Goal: Task Accomplishment & Management: Use online tool/utility

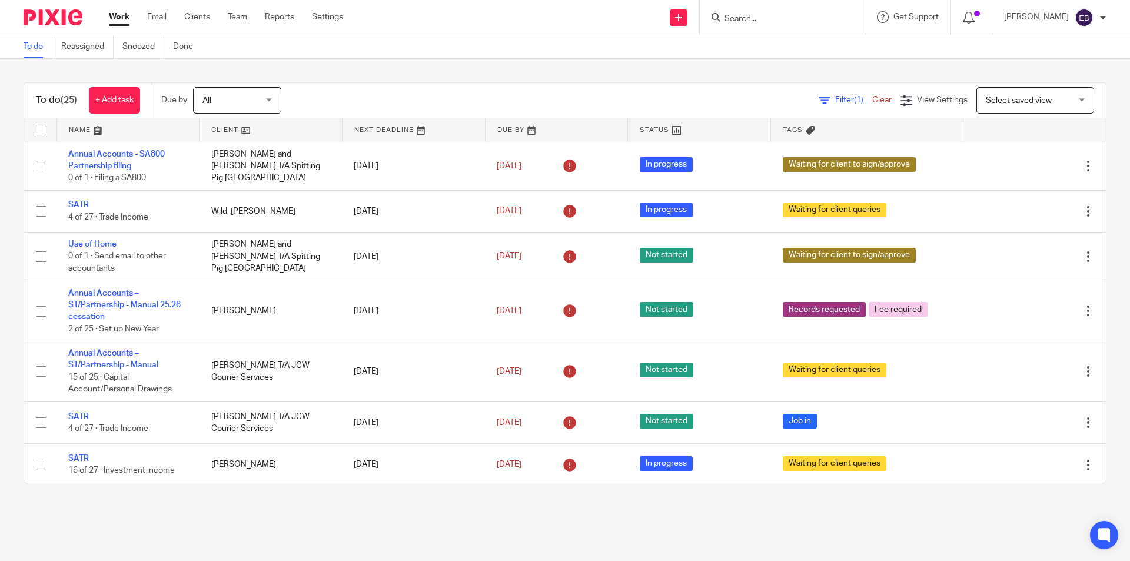
click at [777, 19] on input "Search" at bounding box center [776, 19] width 106 height 11
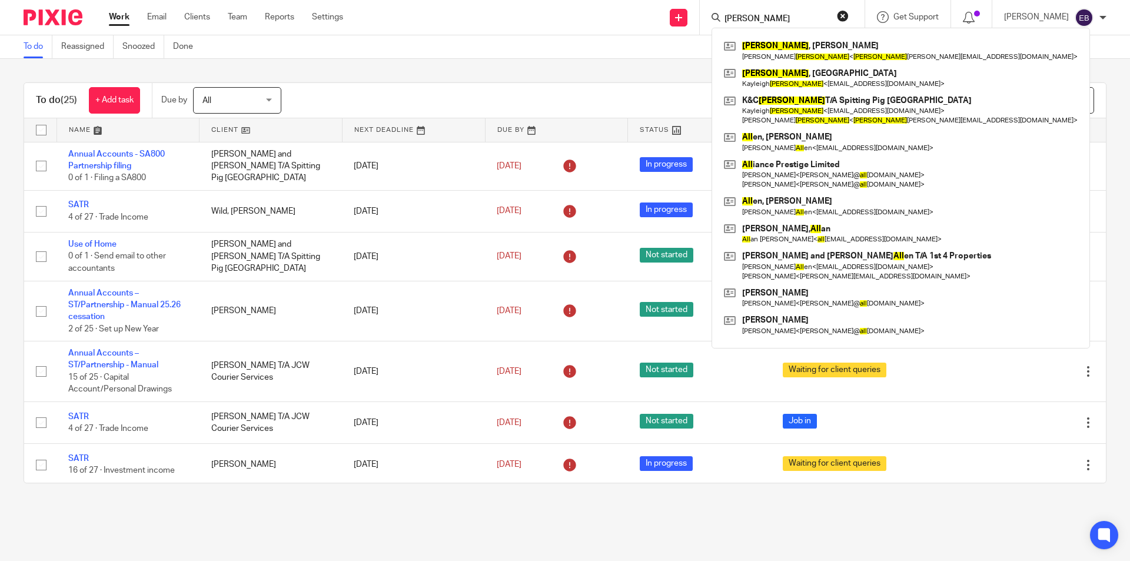
click at [765, 17] on input "rall" at bounding box center [776, 19] width 106 height 11
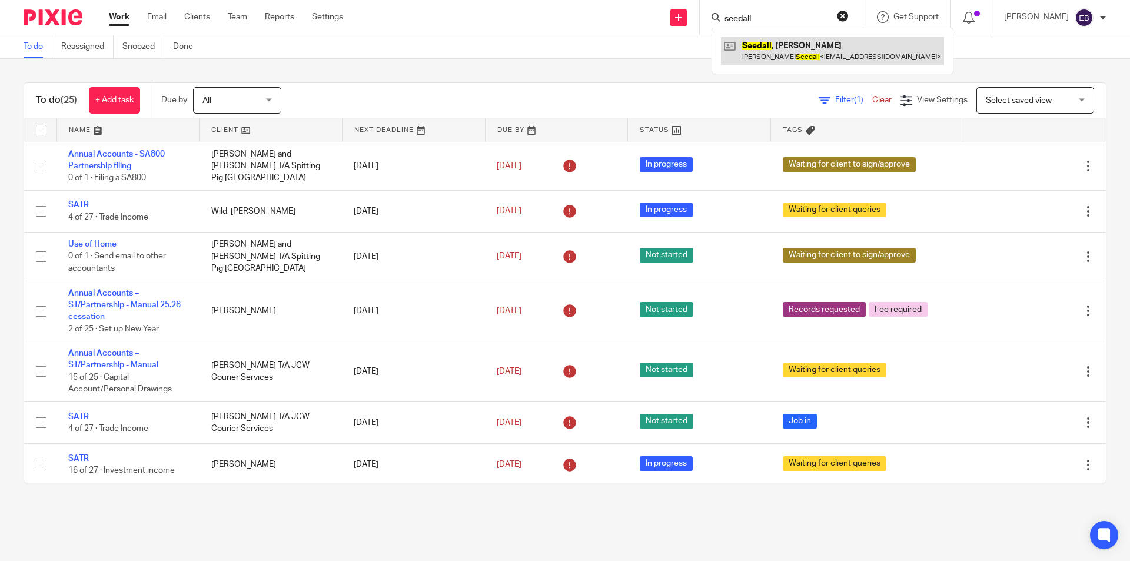
type input "seedall"
click at [790, 52] on link at bounding box center [832, 50] width 223 height 27
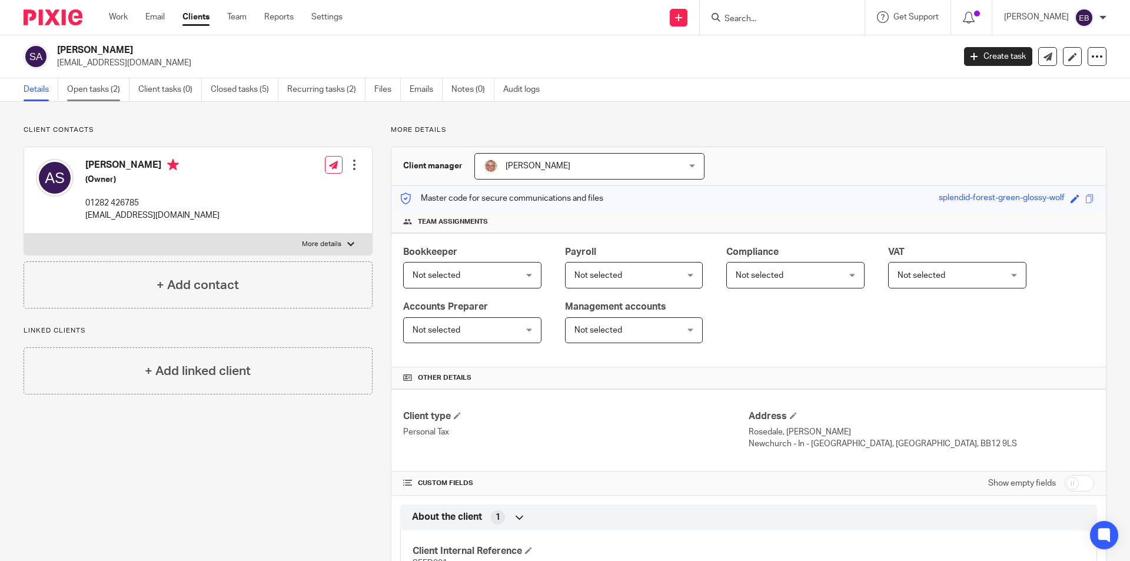
click at [104, 91] on link "Open tasks (2)" at bounding box center [98, 89] width 62 height 23
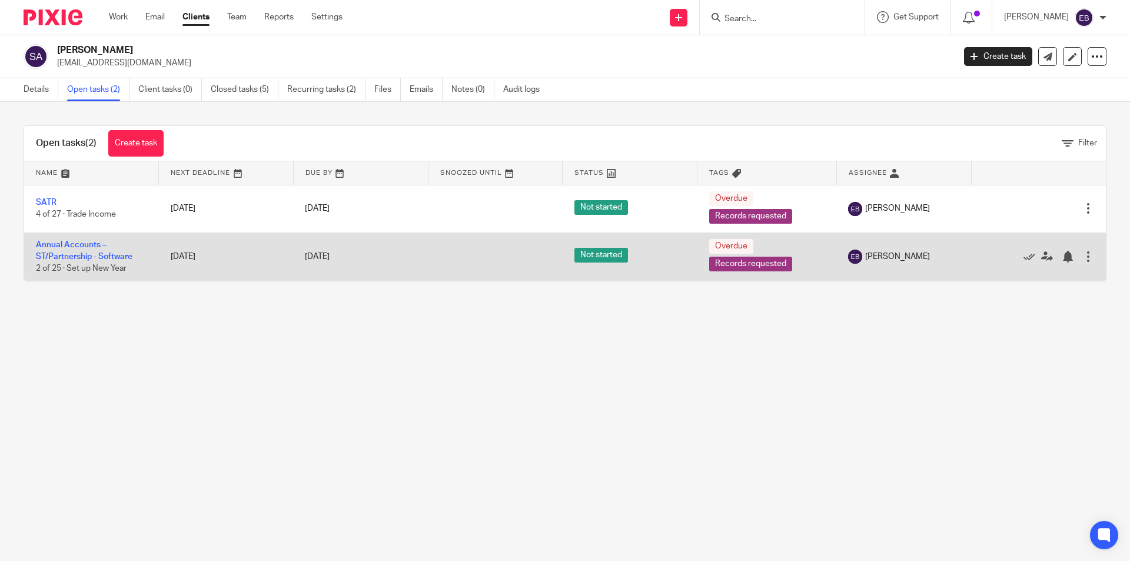
click at [69, 261] on td "Annual Accounts – ST/Partnership - Software 2 of 25 · Set up New Year" at bounding box center [91, 256] width 135 height 48
click at [69, 252] on link "Annual Accounts – ST/Partnership - Software" at bounding box center [84, 251] width 96 height 20
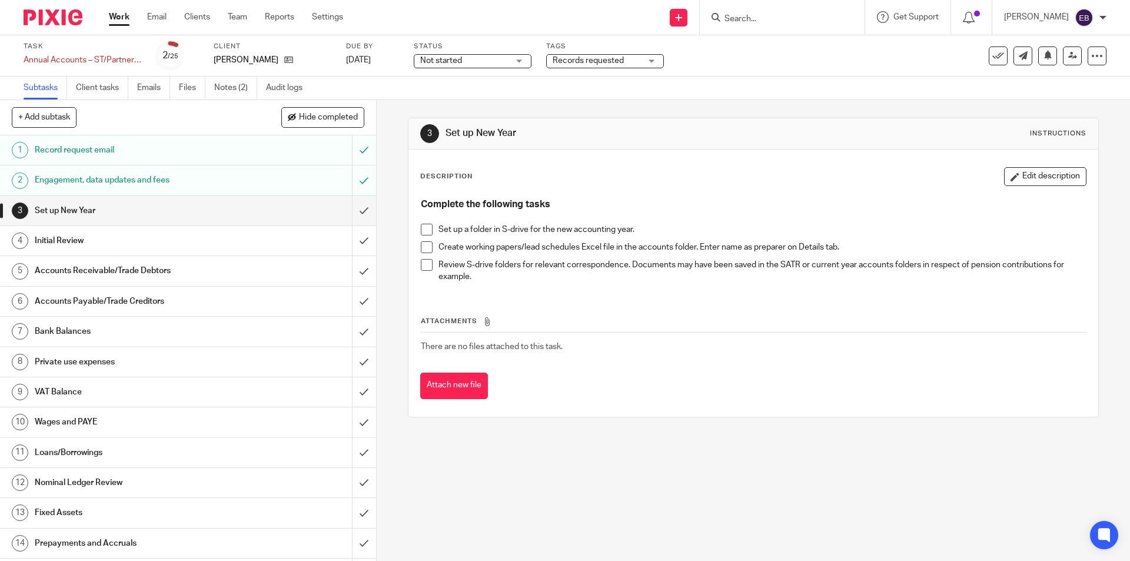
click at [425, 227] on span at bounding box center [427, 230] width 12 height 12
click at [425, 242] on span at bounding box center [427, 247] width 12 height 12
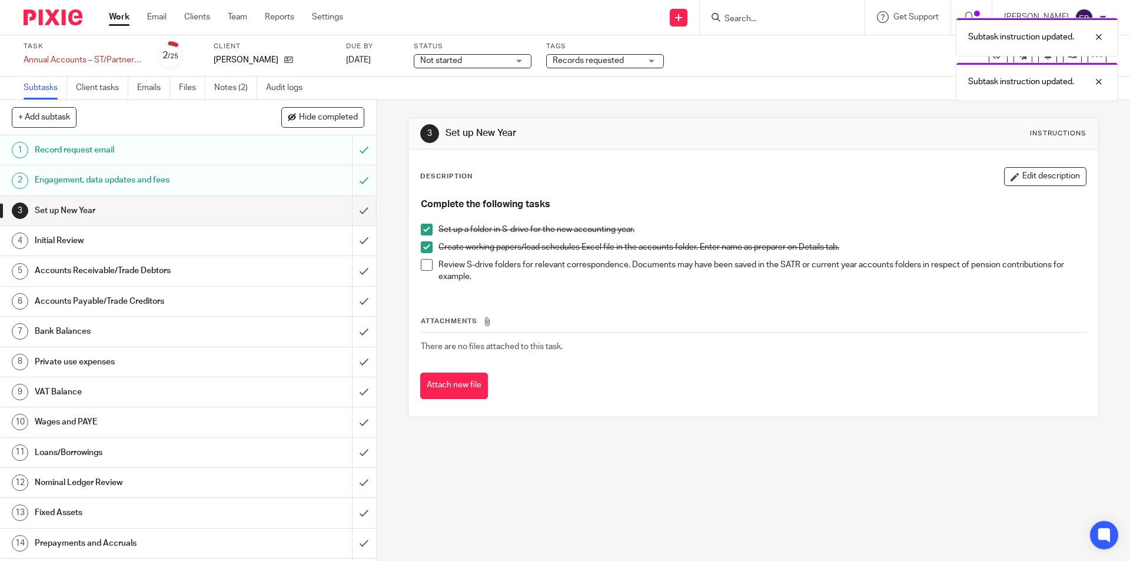
click at [424, 264] on span at bounding box center [427, 265] width 12 height 12
click at [351, 205] on input "submit" at bounding box center [188, 210] width 376 height 29
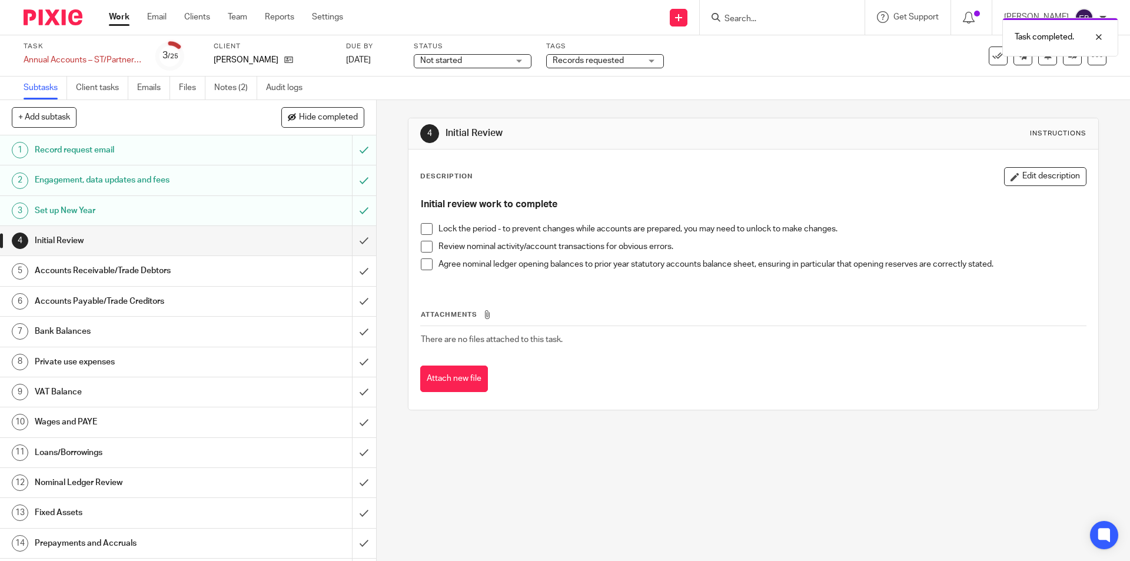
click at [1021, 169] on button "Edit description" at bounding box center [1045, 176] width 82 height 19
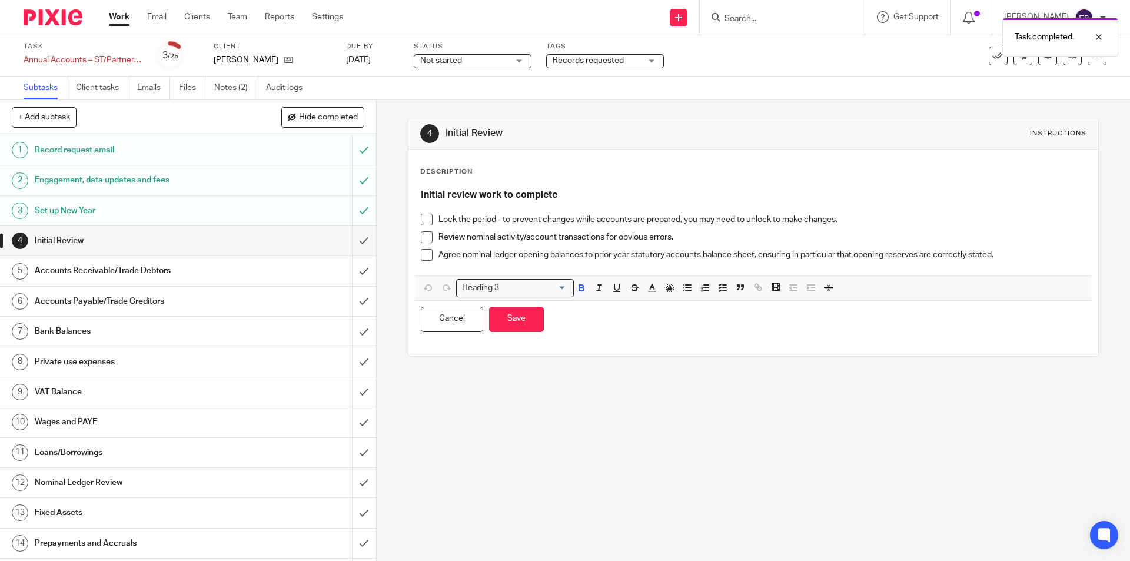
click at [1017, 256] on p "Agree nominal ledger opening balances to prior year statutory accounts balance …" at bounding box center [761, 255] width 647 height 12
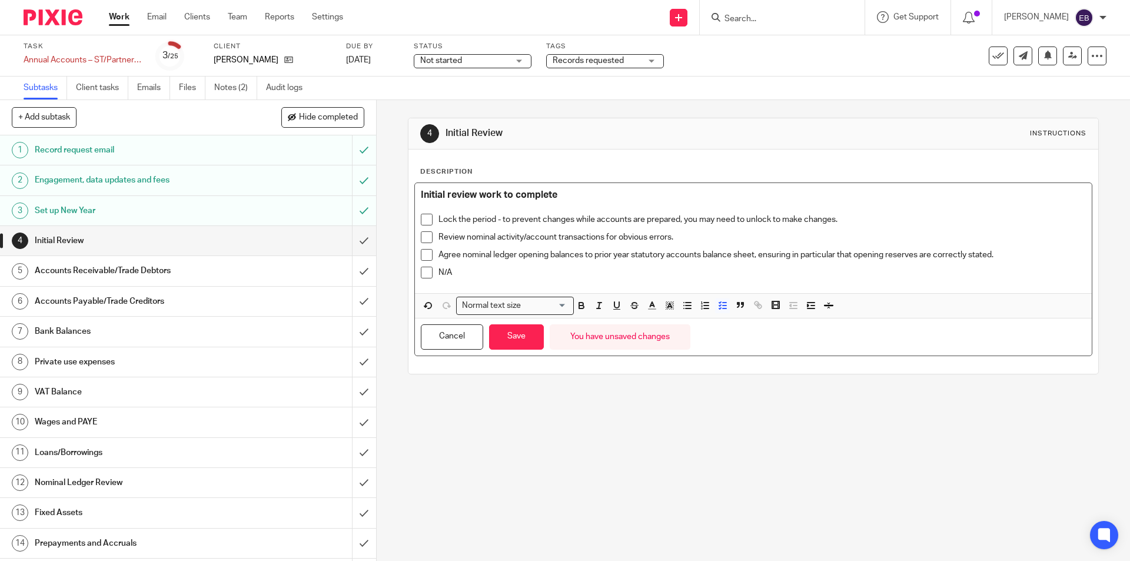
click at [424, 272] on span at bounding box center [427, 273] width 12 height 12
click at [502, 343] on button "Save" at bounding box center [516, 336] width 55 height 25
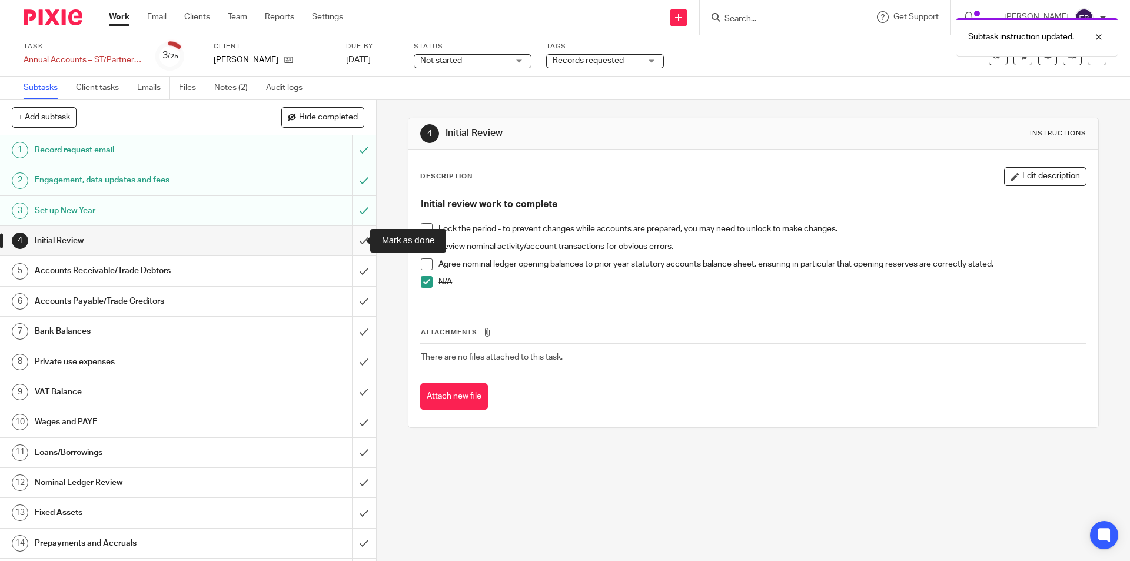
click at [355, 241] on input "submit" at bounding box center [188, 240] width 376 height 29
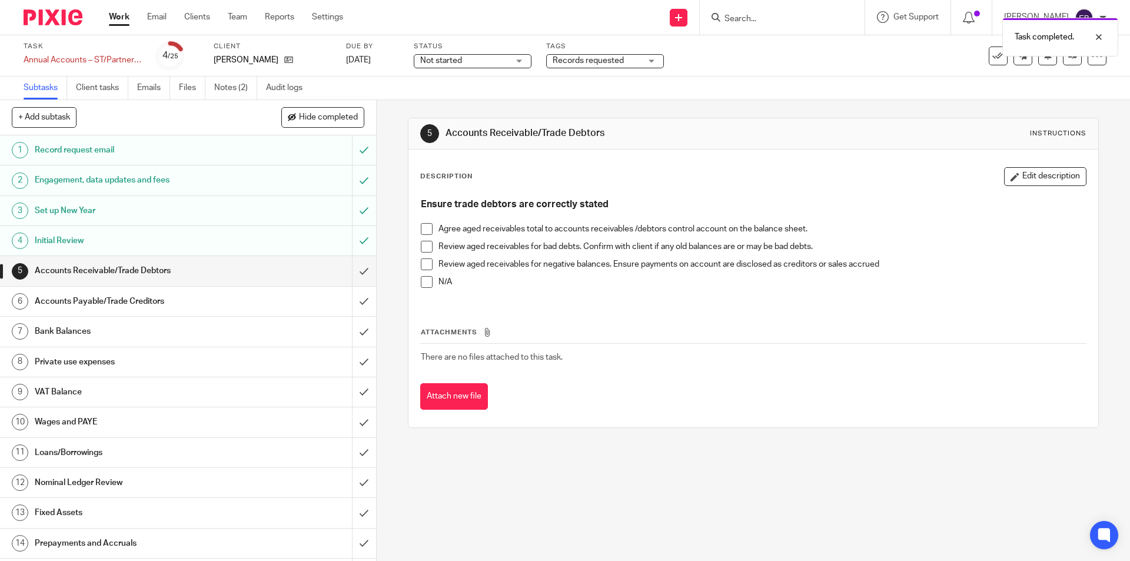
click at [421, 280] on span at bounding box center [427, 282] width 12 height 12
click at [355, 265] on input "submit" at bounding box center [188, 270] width 376 height 29
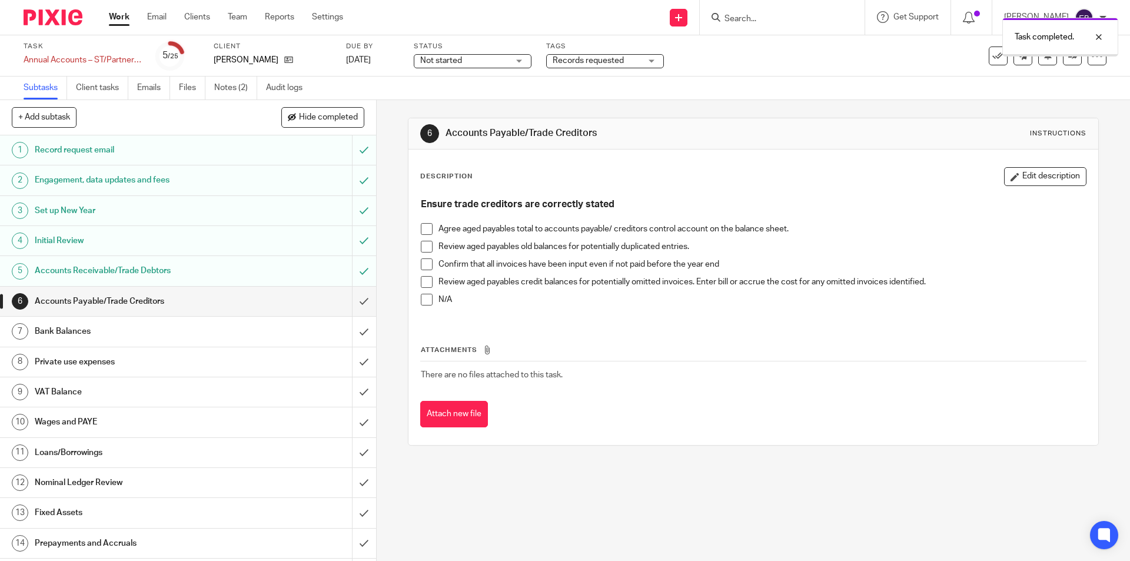
click at [425, 298] on span at bounding box center [427, 300] width 12 height 12
click at [361, 301] on input "submit" at bounding box center [188, 301] width 376 height 29
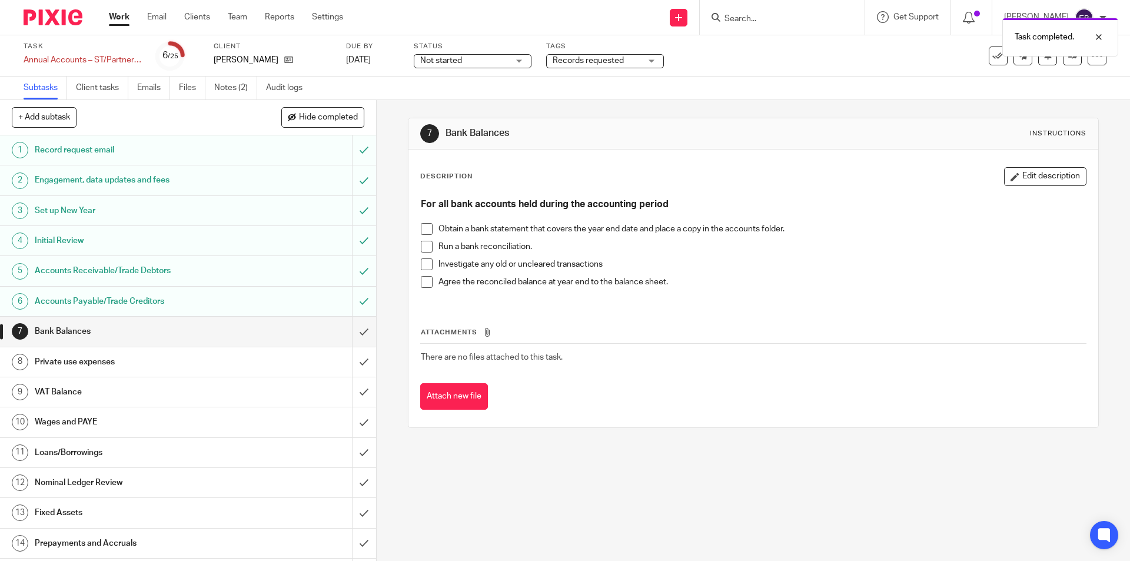
click at [421, 225] on span at bounding box center [427, 229] width 12 height 12
click at [421, 241] on span at bounding box center [427, 247] width 12 height 12
click at [421, 224] on span at bounding box center [427, 229] width 12 height 12
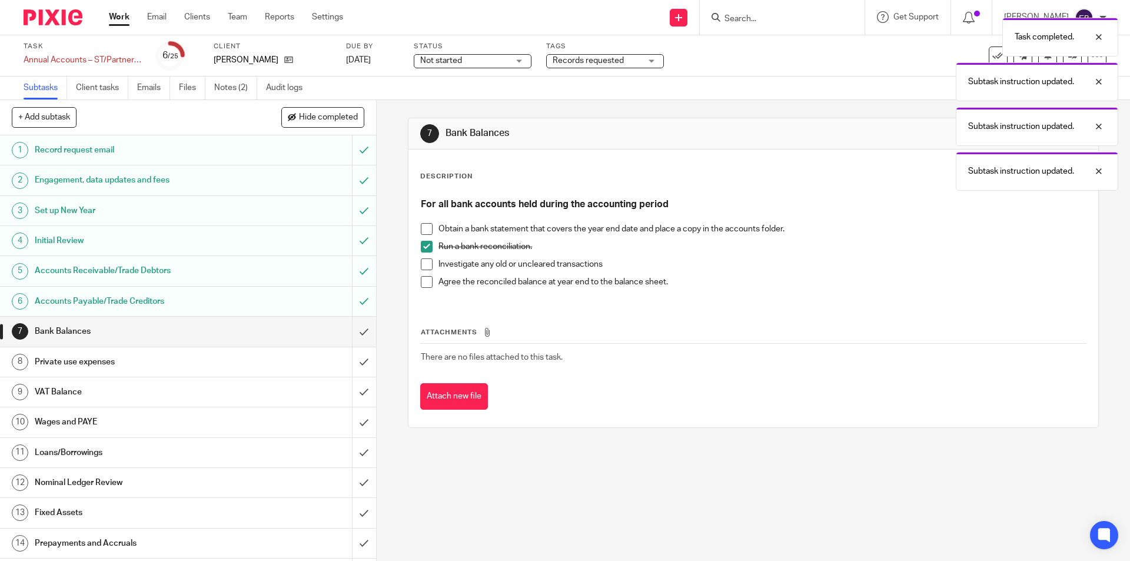
click at [421, 235] on li "Obtain a bank statement that covers the year end date and place a copy in the a…" at bounding box center [753, 232] width 664 height 18
click at [421, 244] on span at bounding box center [427, 247] width 12 height 12
click at [421, 225] on span at bounding box center [427, 229] width 12 height 12
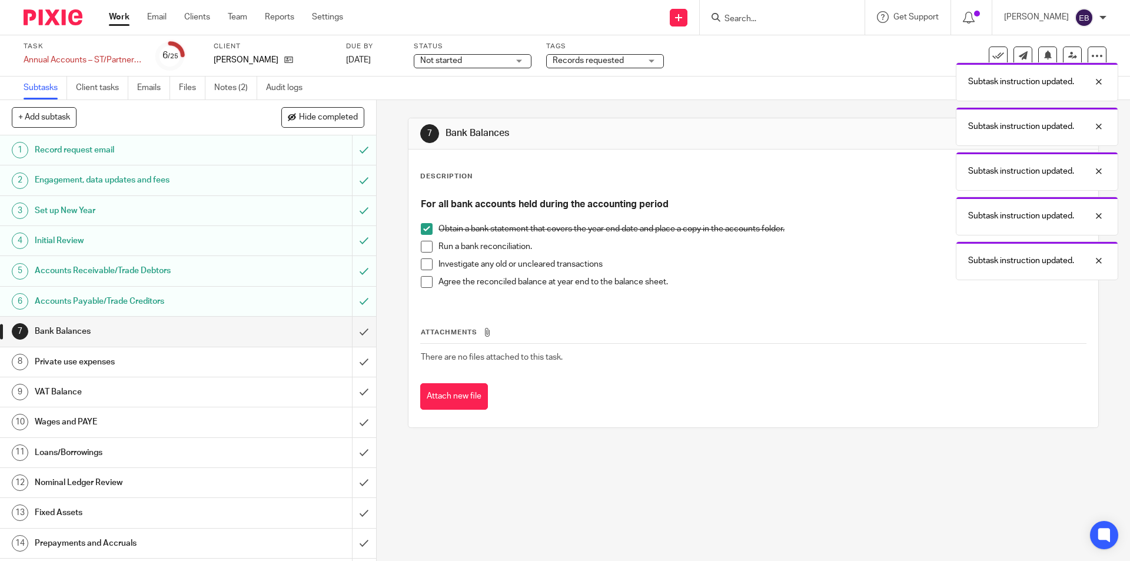
click at [421, 278] on span at bounding box center [427, 282] width 12 height 12
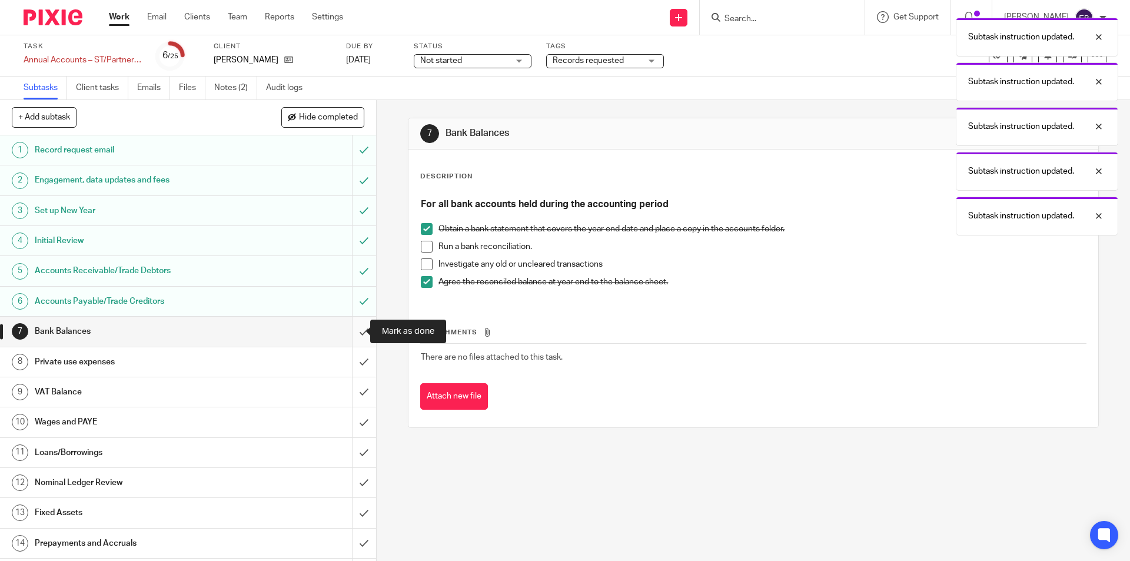
click at [351, 329] on input "submit" at bounding box center [188, 331] width 376 height 29
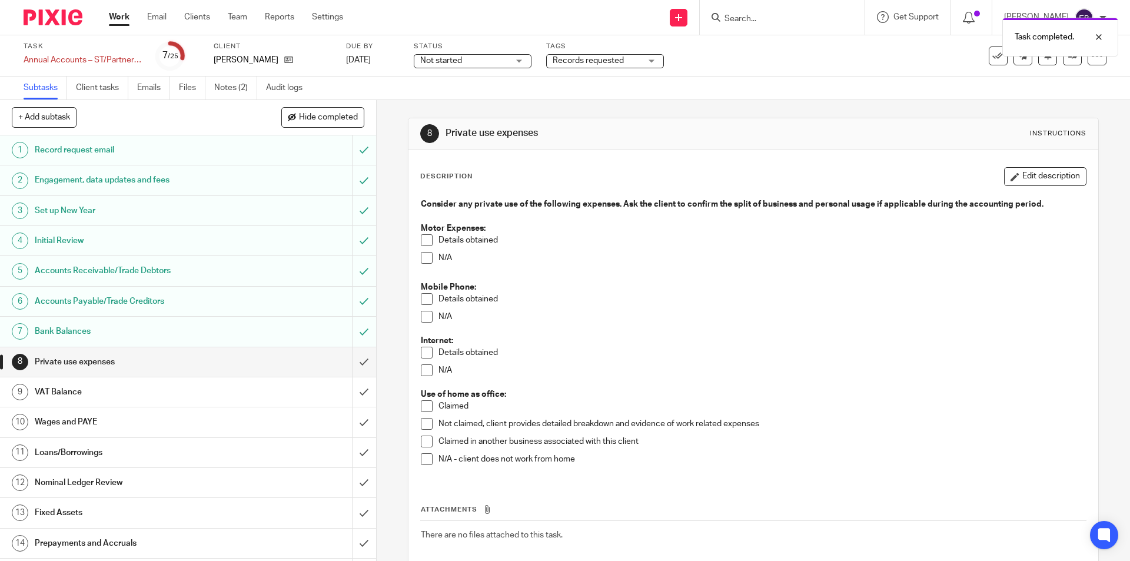
drag, startPoint x: 422, startPoint y: 256, endPoint x: 422, endPoint y: 272, distance: 15.9
click at [424, 257] on span at bounding box center [427, 258] width 12 height 12
click at [421, 321] on span at bounding box center [427, 317] width 12 height 12
click at [421, 367] on span at bounding box center [427, 370] width 12 height 12
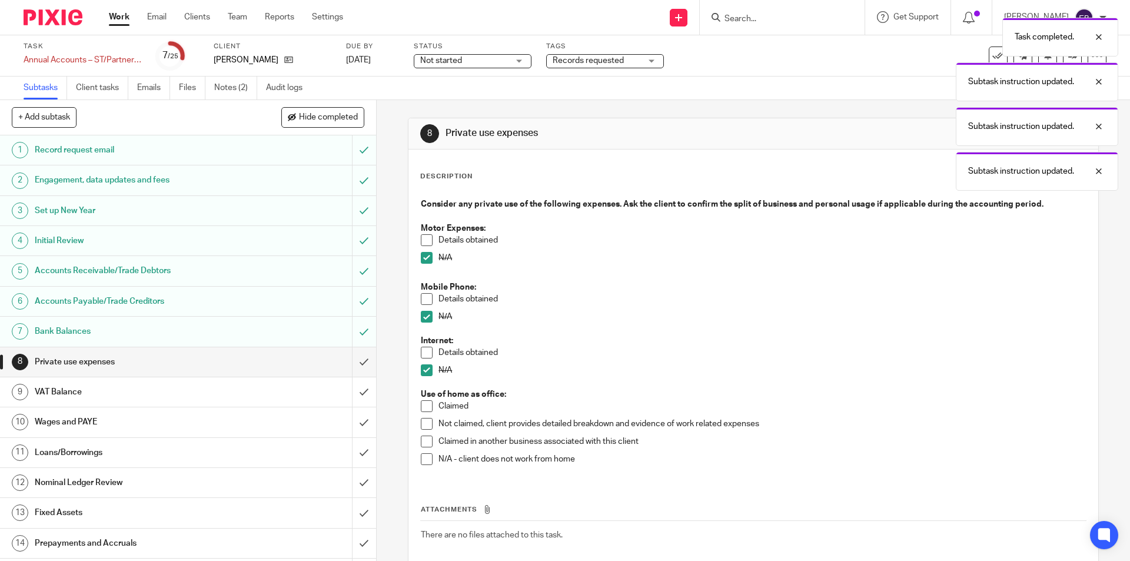
click at [422, 403] on span at bounding box center [427, 406] width 12 height 12
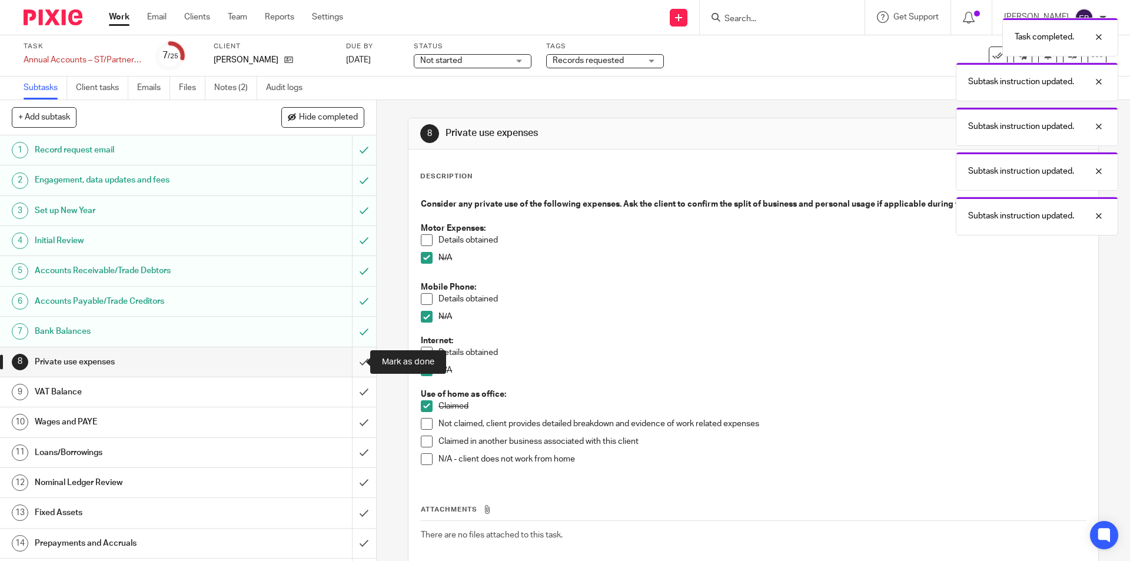
click at [352, 359] on input "submit" at bounding box center [188, 361] width 376 height 29
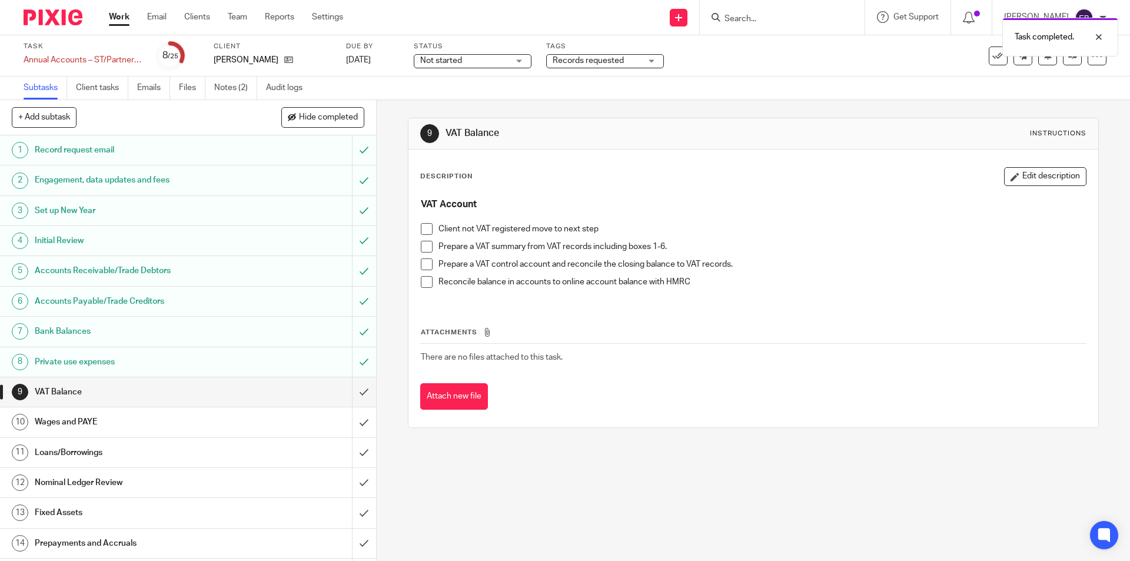
click at [425, 225] on span at bounding box center [427, 229] width 12 height 12
click at [356, 394] on input "submit" at bounding box center [188, 391] width 376 height 29
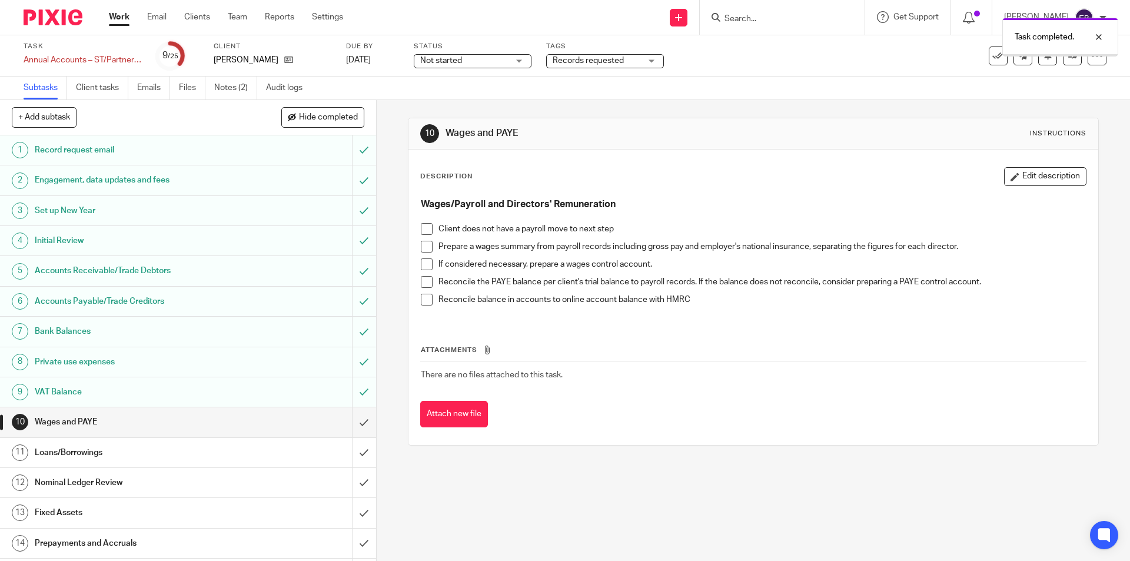
click at [422, 231] on span at bounding box center [427, 229] width 12 height 12
click at [348, 419] on input "submit" at bounding box center [188, 421] width 376 height 29
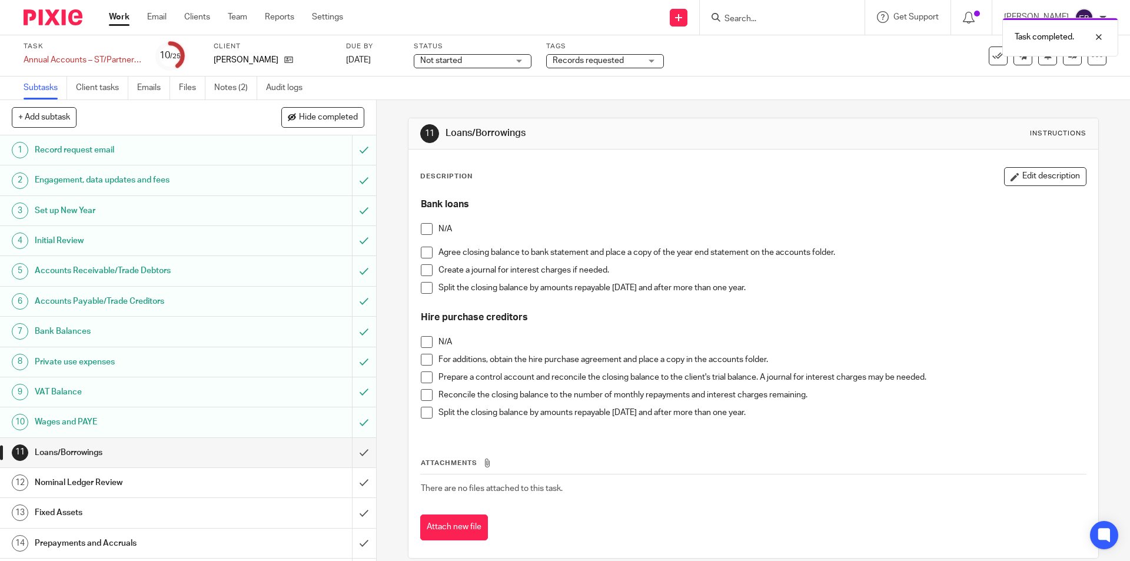
click at [421, 225] on span at bounding box center [427, 229] width 12 height 12
click at [421, 341] on span at bounding box center [427, 342] width 12 height 12
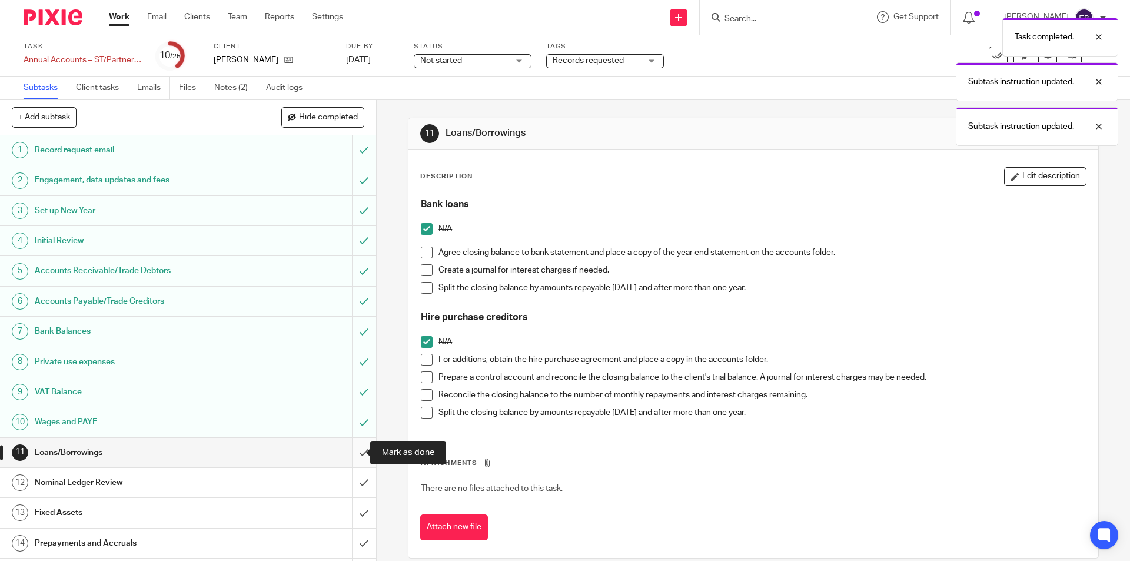
click at [355, 451] on input "submit" at bounding box center [188, 452] width 376 height 29
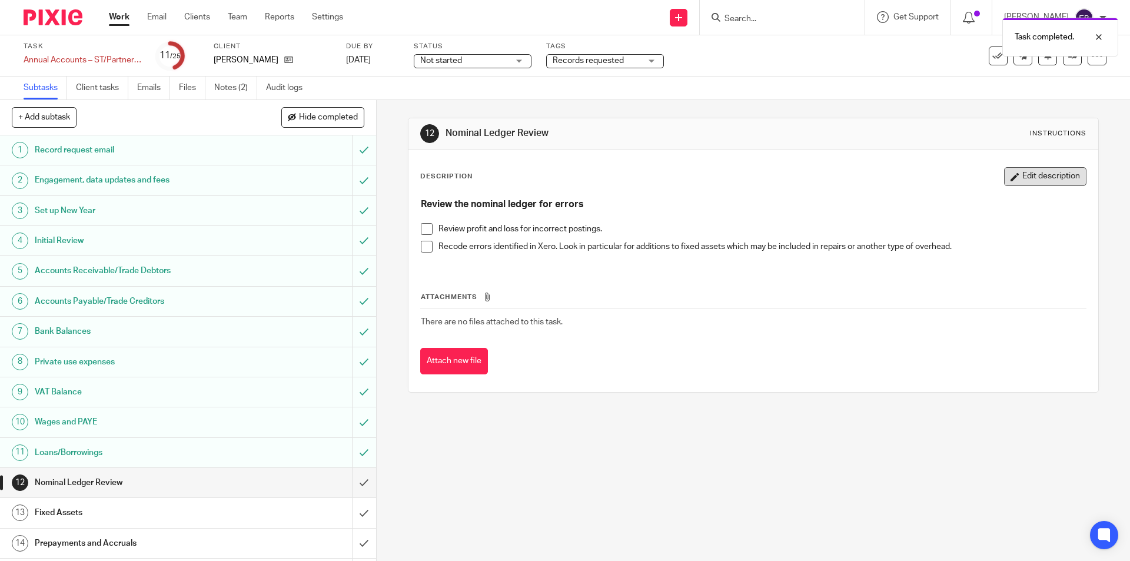
click at [1027, 178] on button "Edit description" at bounding box center [1045, 176] width 82 height 19
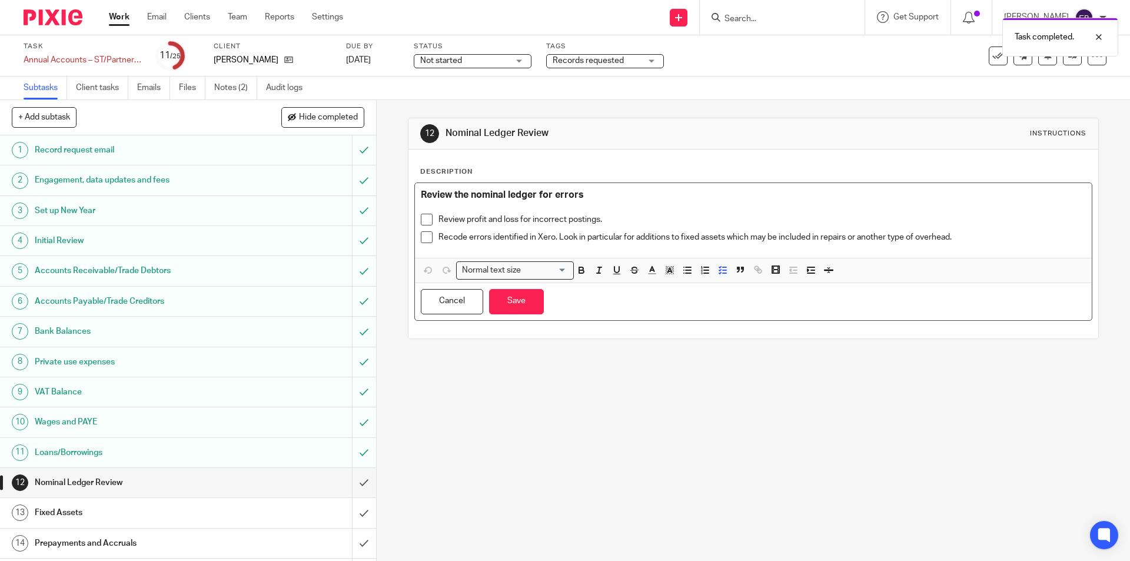
click at [982, 226] on div "Review profit and loss for incorrect postings." at bounding box center [761, 223] width 647 height 18
click at [967, 237] on p "Recode errors identified in Xero. Look in particular for additions to fixed ass…" at bounding box center [761, 237] width 647 height 12
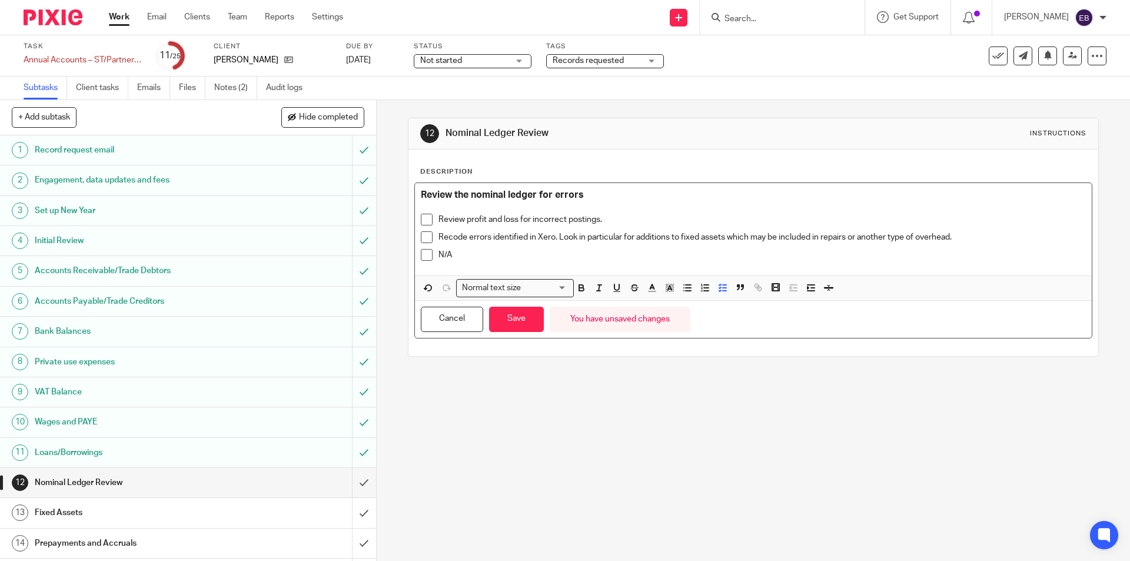
click at [427, 252] on span at bounding box center [427, 255] width 12 height 12
click at [509, 325] on button "Save" at bounding box center [516, 319] width 55 height 25
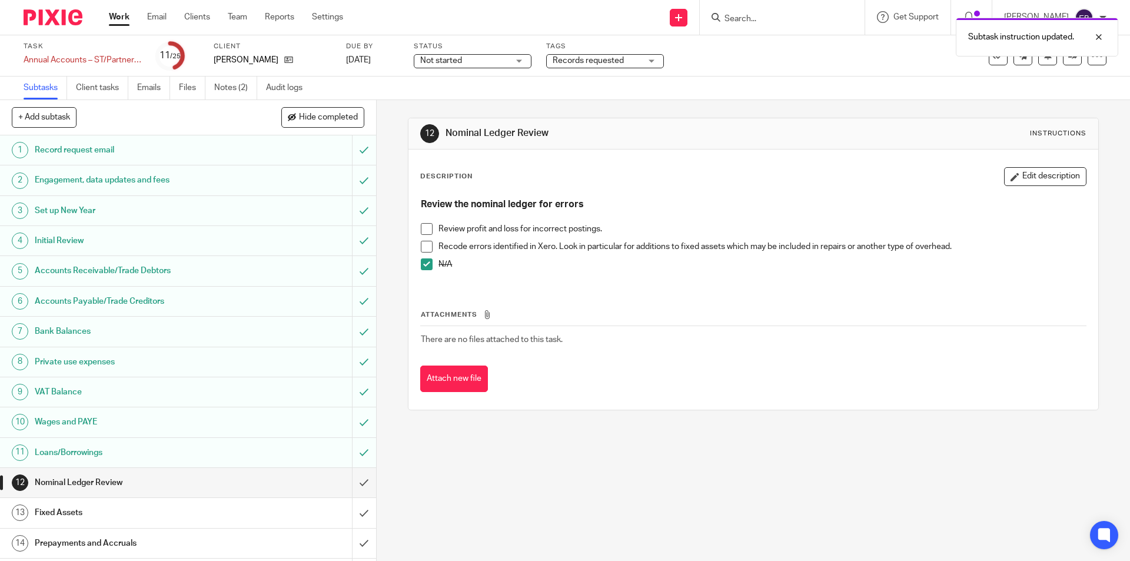
scroll to position [294, 0]
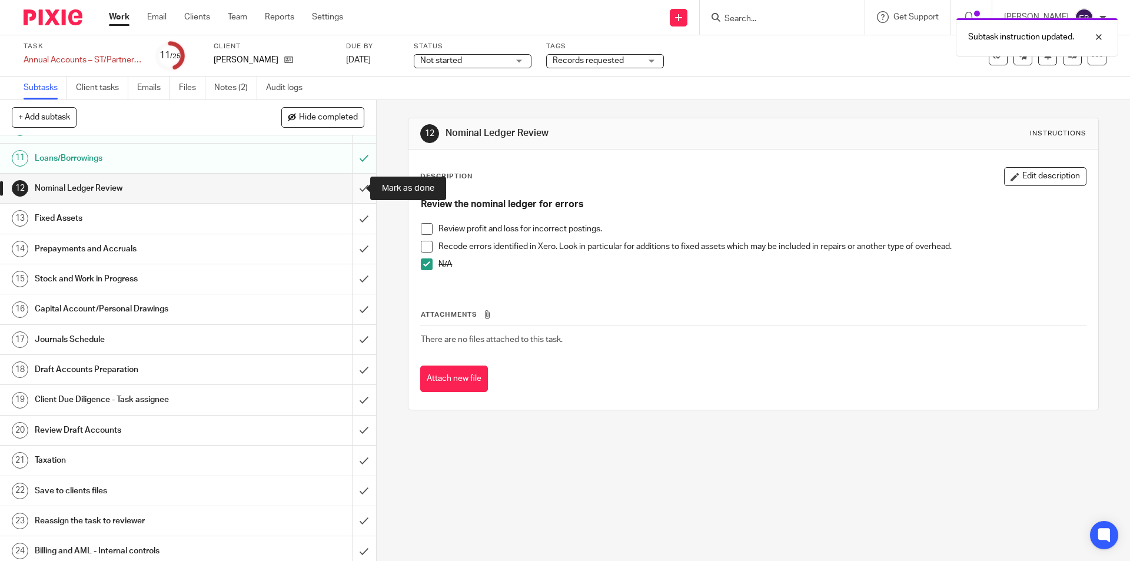
click at [352, 178] on input "submit" at bounding box center [188, 188] width 376 height 29
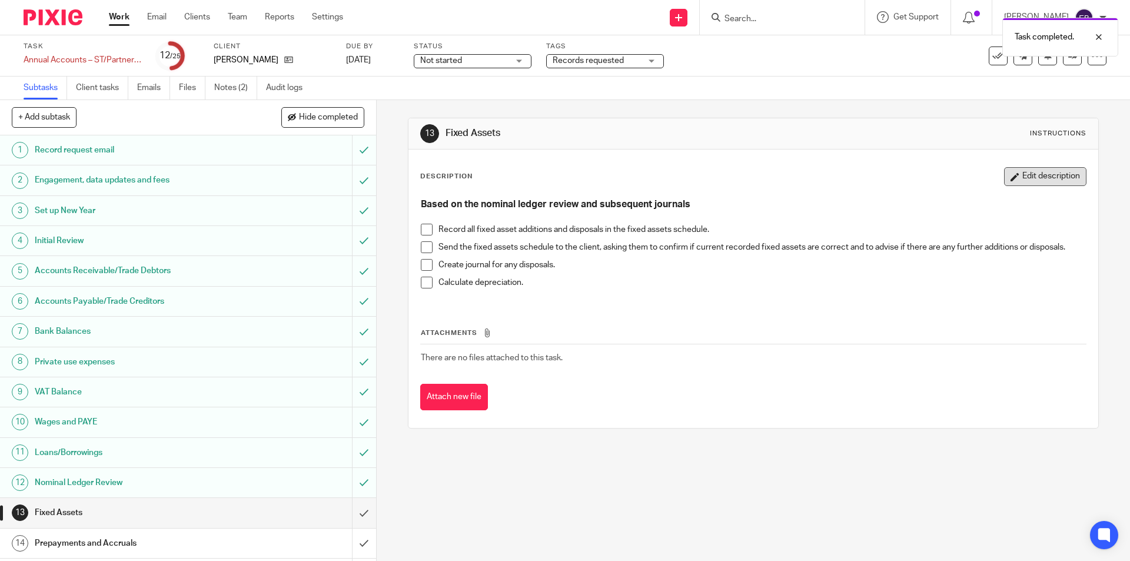
click at [1034, 174] on button "Edit description" at bounding box center [1045, 176] width 82 height 19
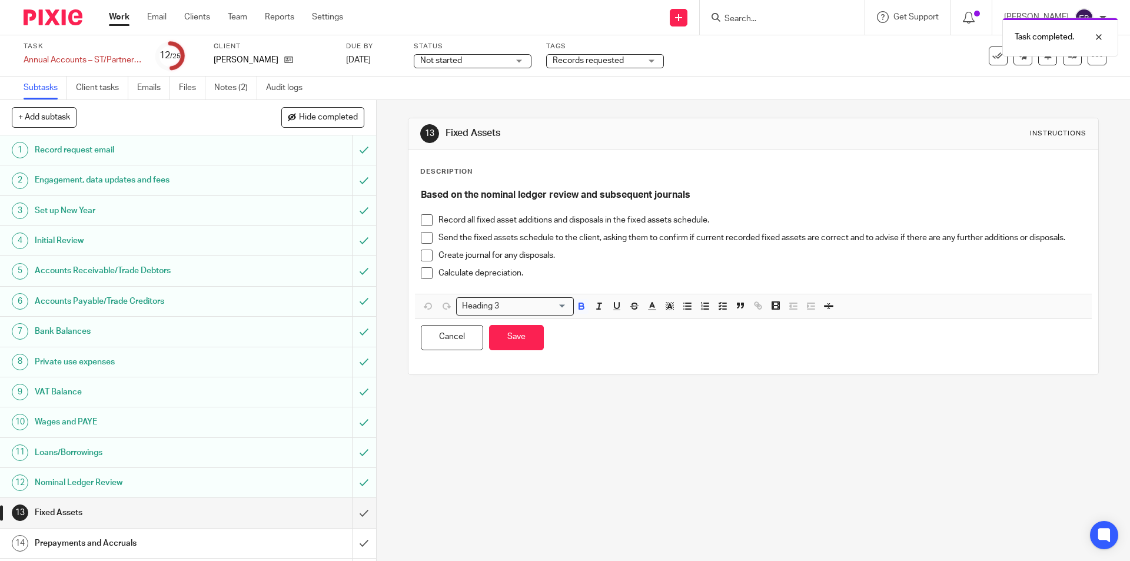
click at [529, 270] on p "Calculate depreciation." at bounding box center [761, 273] width 647 height 12
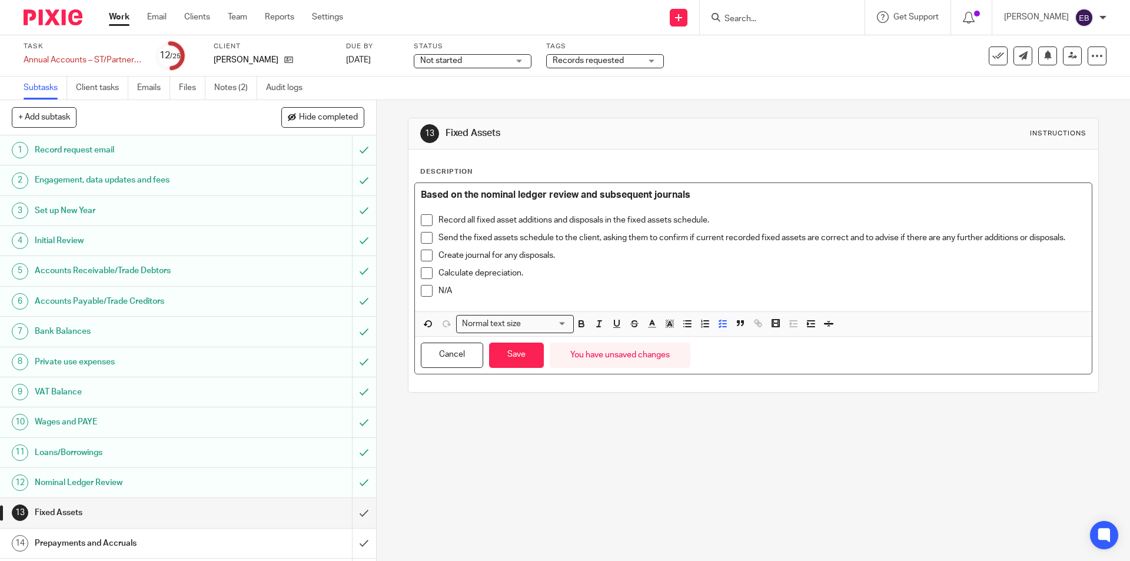
click at [426, 291] on span at bounding box center [427, 291] width 12 height 12
click at [503, 350] on button "Save" at bounding box center [516, 354] width 55 height 25
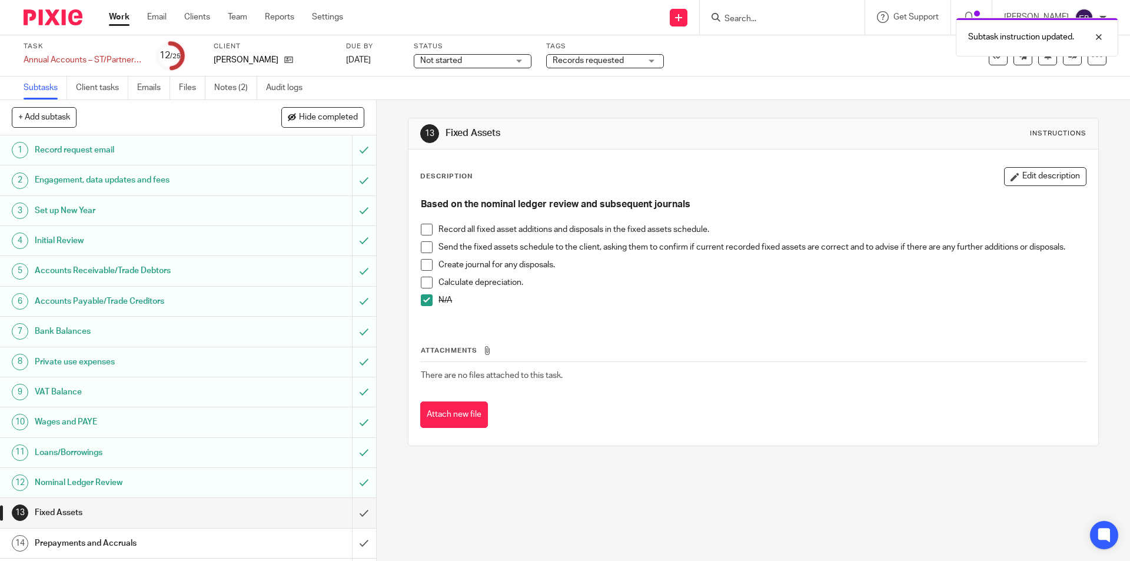
scroll to position [294, 0]
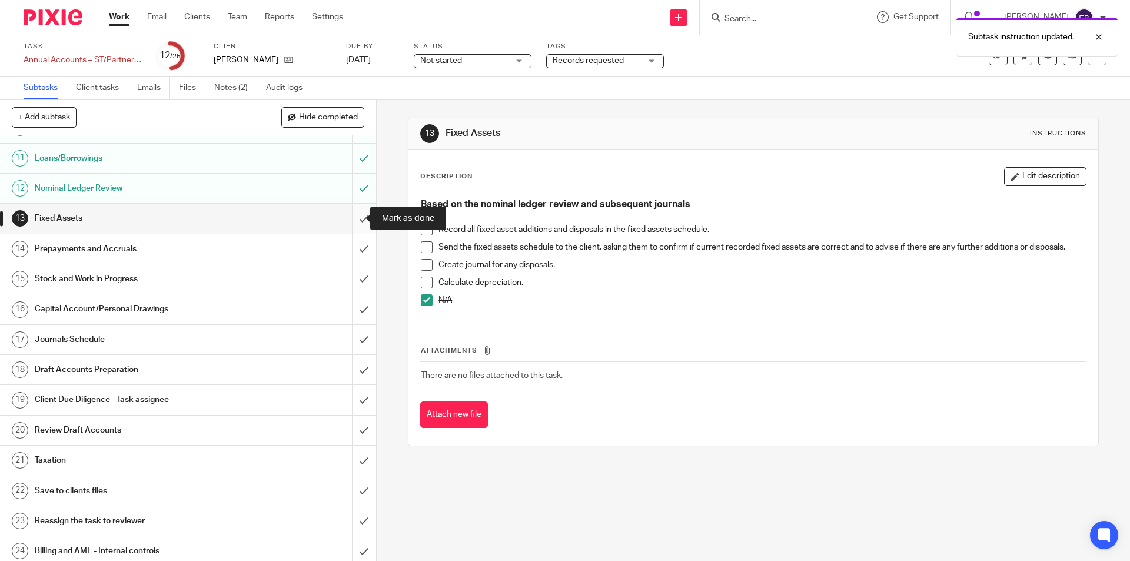
click at [345, 219] on input "submit" at bounding box center [188, 218] width 376 height 29
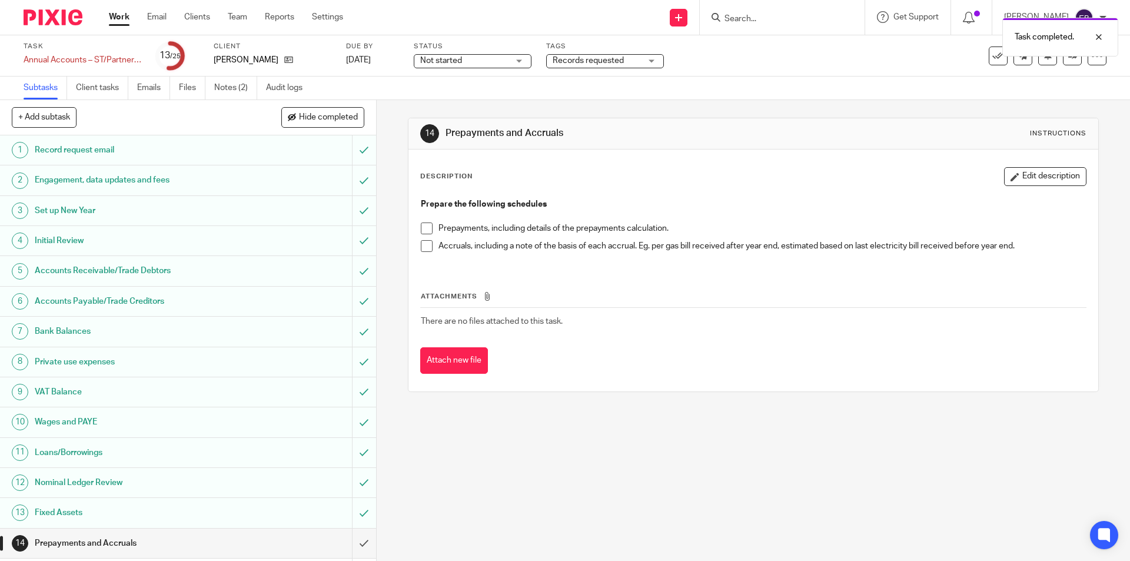
click at [430, 248] on li "Accruals, including a note of the basis of each accrual. Eg. per gas bill recei…" at bounding box center [753, 249] width 664 height 18
click at [424, 244] on span at bounding box center [427, 246] width 12 height 12
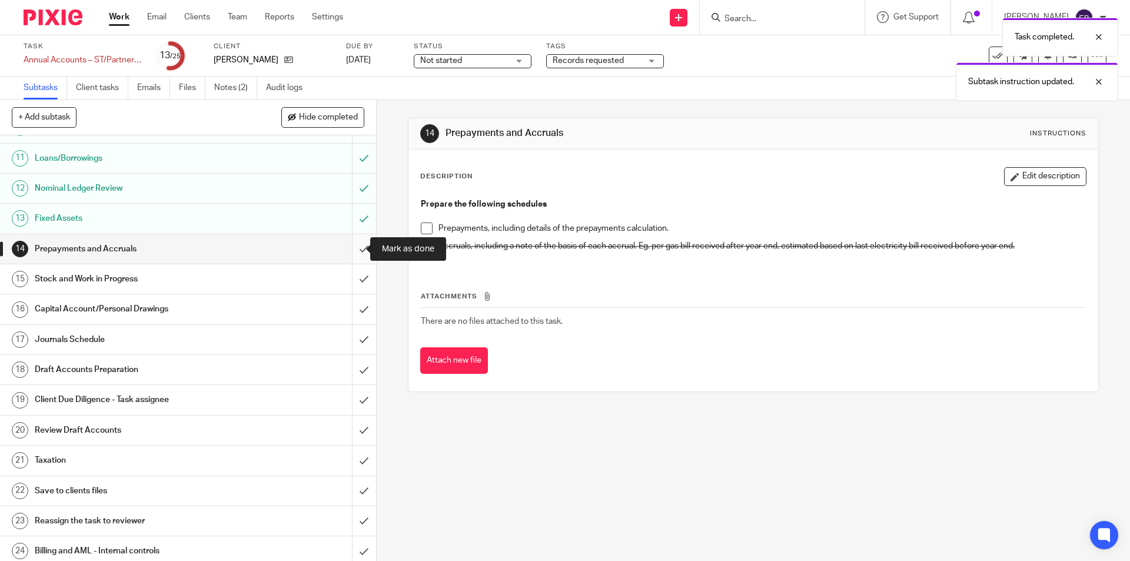
click at [349, 250] on input "submit" at bounding box center [188, 248] width 376 height 29
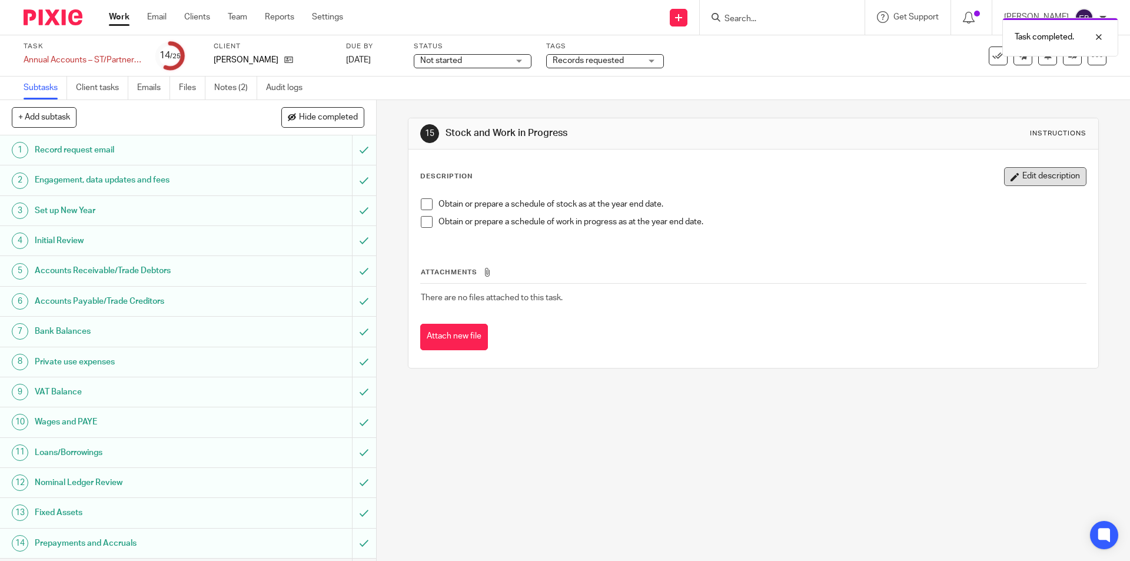
click at [1053, 171] on button "Edit description" at bounding box center [1045, 176] width 82 height 19
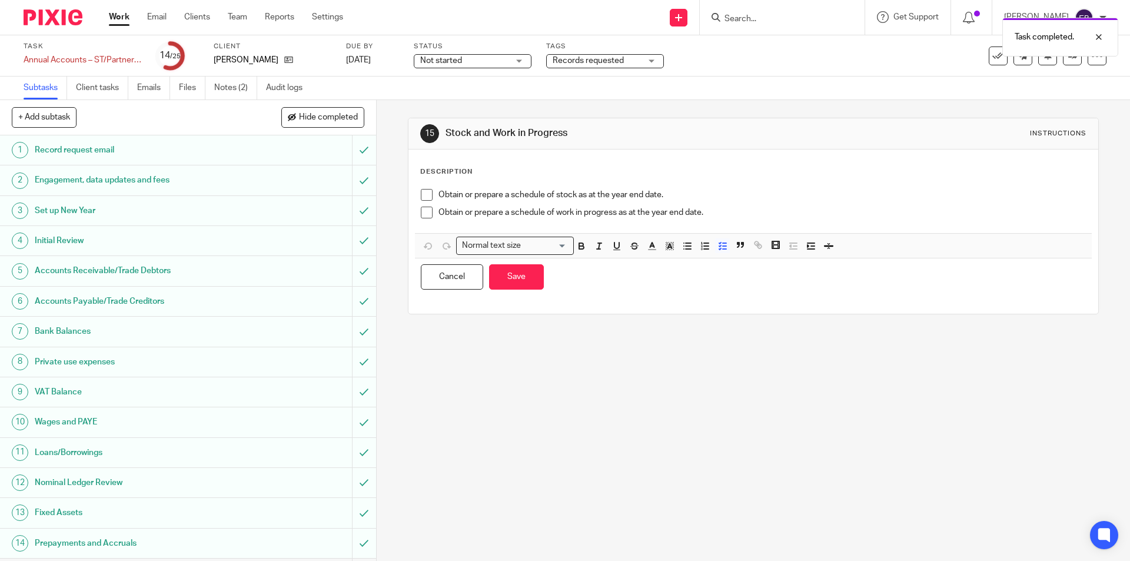
click at [424, 194] on span at bounding box center [427, 195] width 12 height 12
click at [508, 282] on button "Save" at bounding box center [516, 276] width 55 height 25
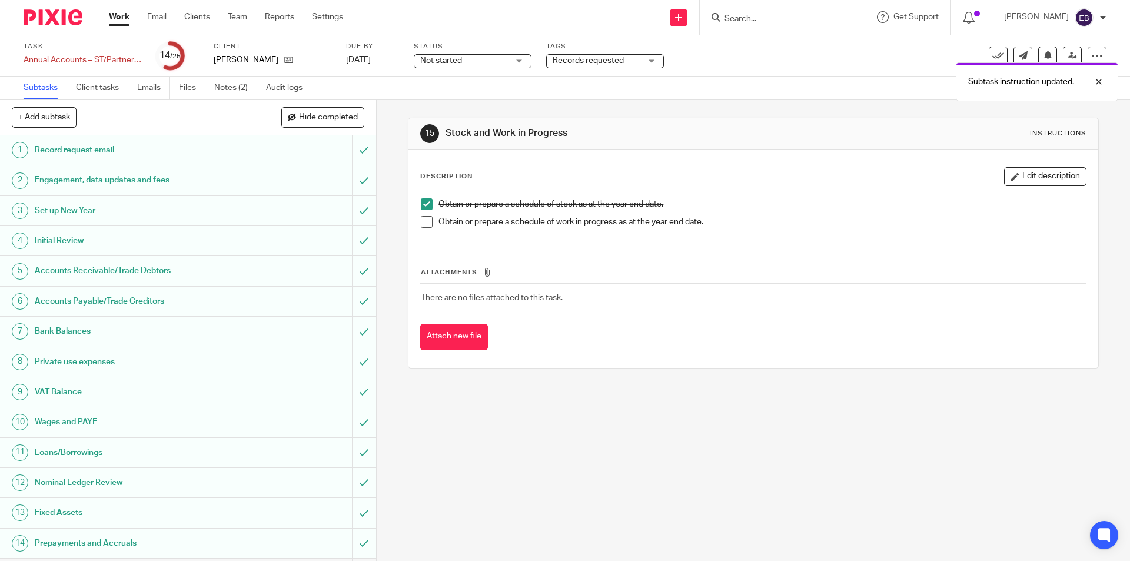
scroll to position [294, 0]
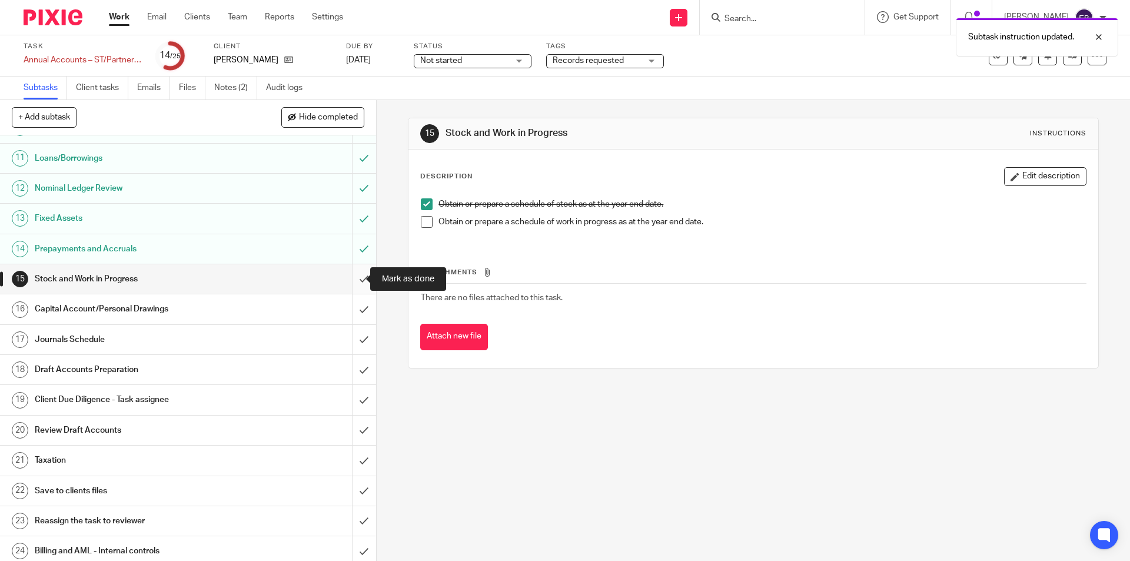
click at [354, 275] on input "submit" at bounding box center [188, 278] width 376 height 29
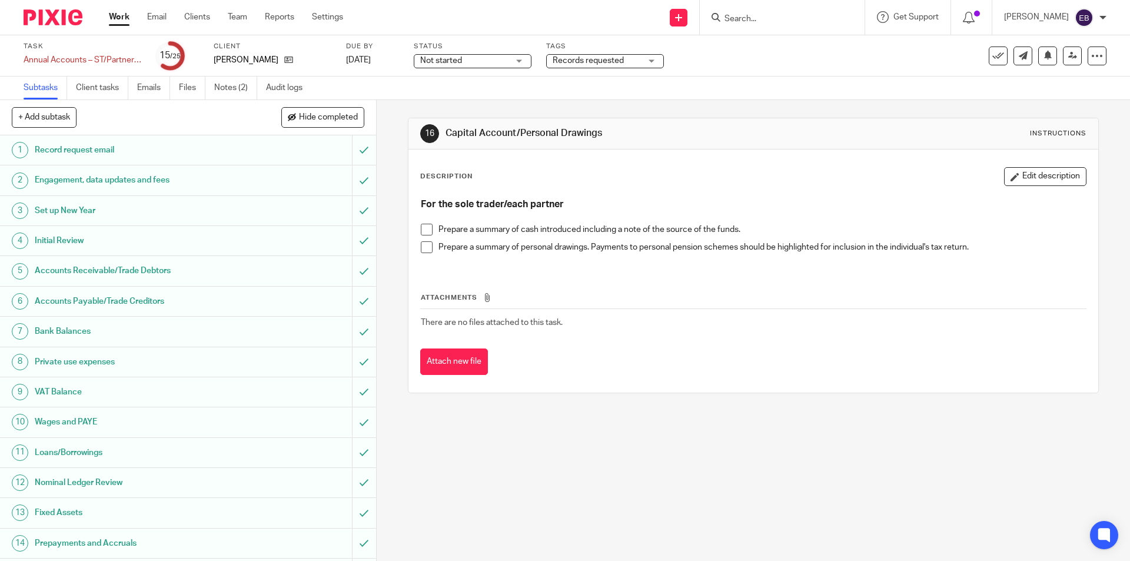
click at [424, 228] on span at bounding box center [427, 230] width 12 height 12
click at [424, 244] on span at bounding box center [427, 247] width 12 height 12
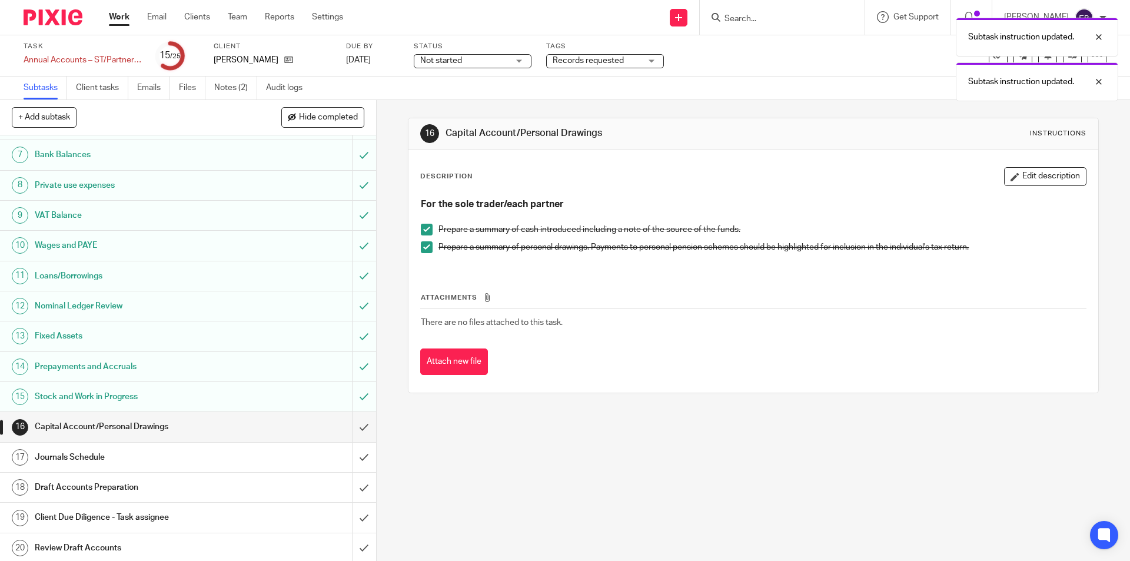
scroll to position [235, 0]
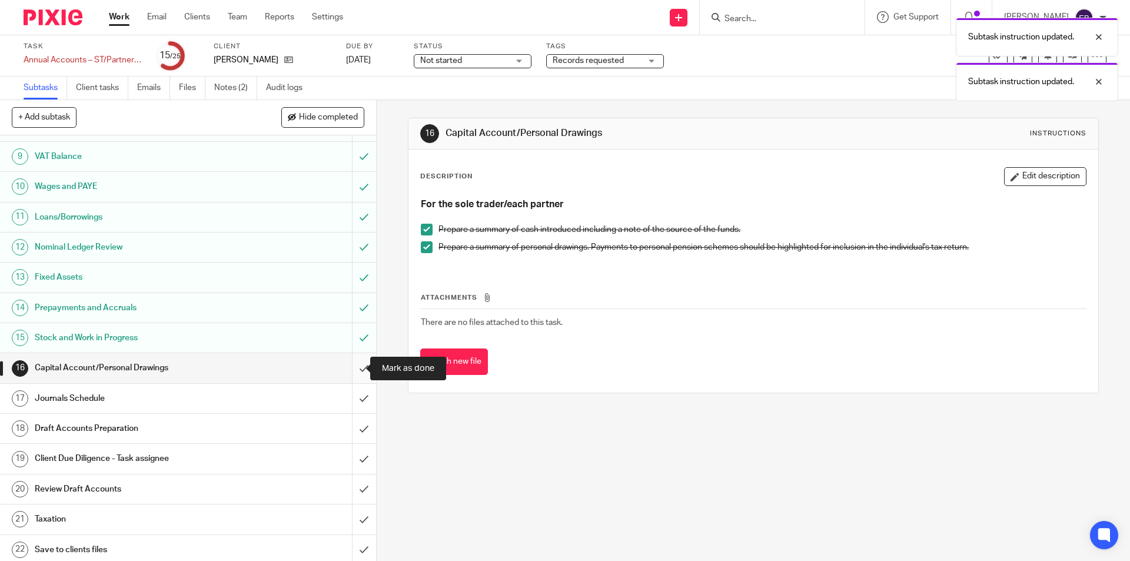
click at [352, 370] on input "submit" at bounding box center [188, 367] width 376 height 29
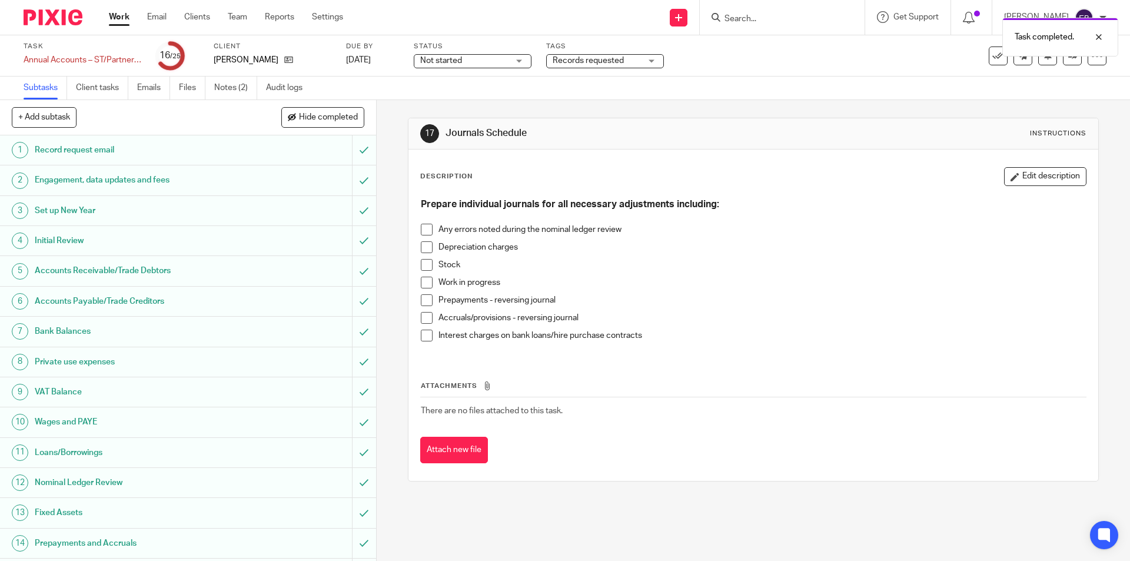
click at [424, 264] on span at bounding box center [427, 265] width 12 height 12
click at [421, 317] on span at bounding box center [427, 318] width 12 height 12
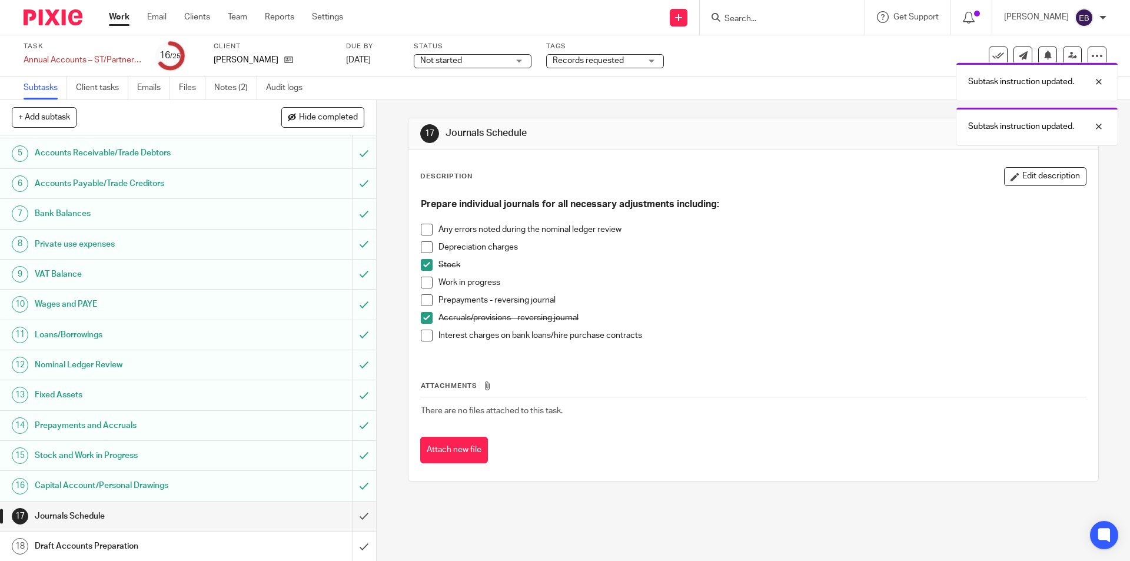
scroll to position [176, 0]
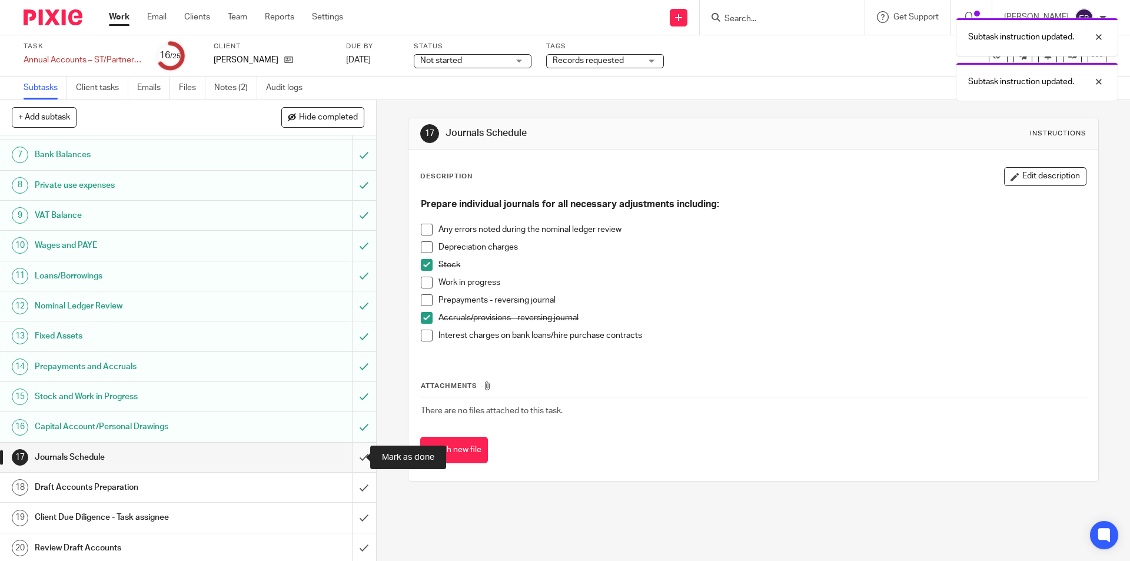
click at [346, 452] on input "submit" at bounding box center [188, 456] width 376 height 29
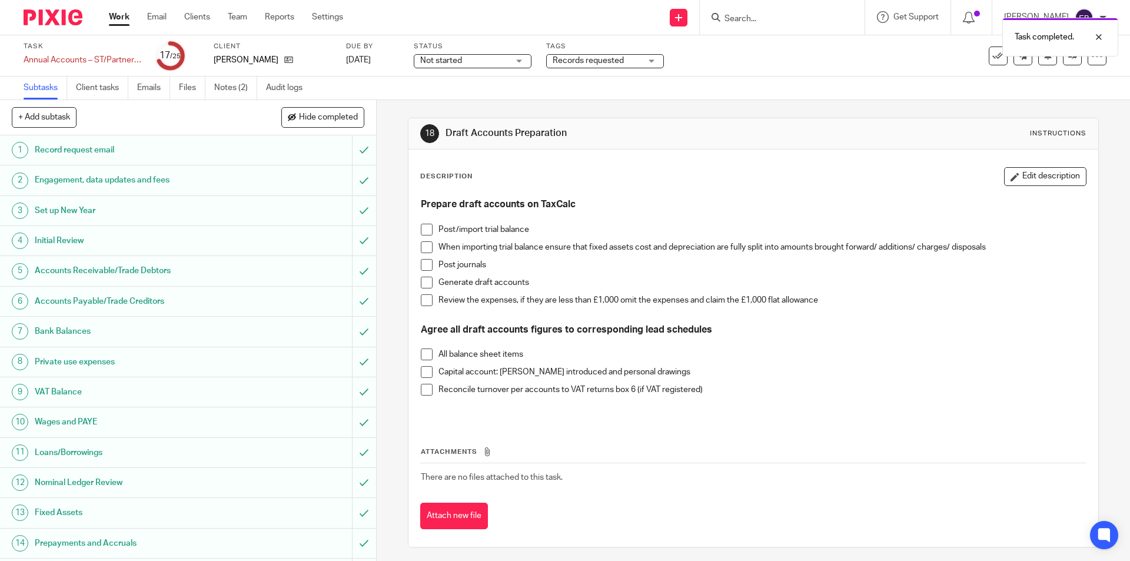
click at [428, 259] on span at bounding box center [427, 265] width 12 height 12
